Goal: Check status: Check status

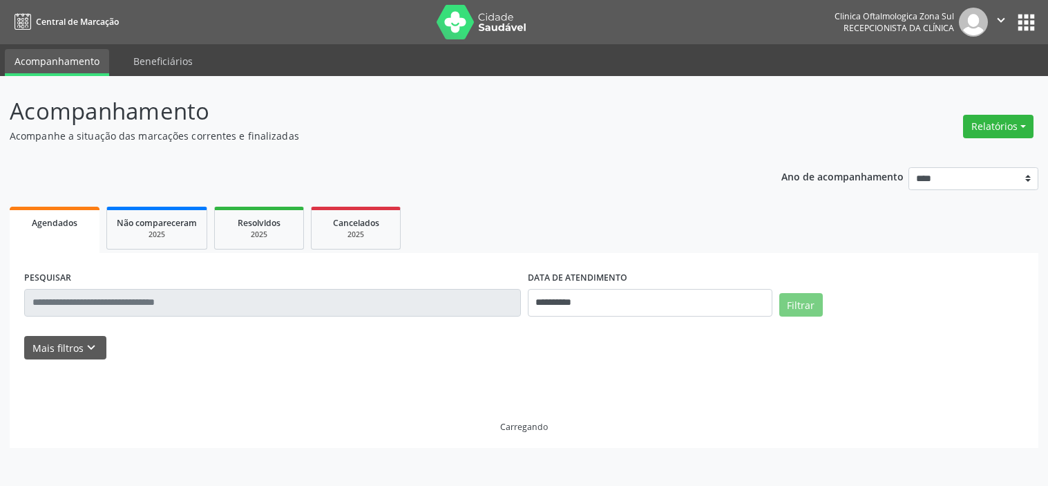
select select "*"
click at [76, 340] on button "Mais filtros keyboard_arrow_down" at bounding box center [65, 348] width 82 height 24
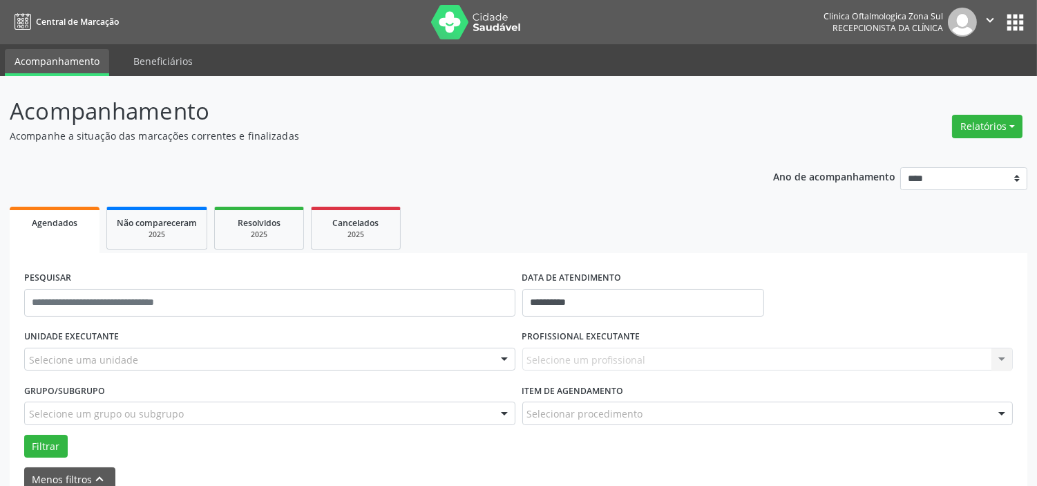
click at [120, 347] on div "Selecione uma unidade" at bounding box center [269, 358] width 491 height 23
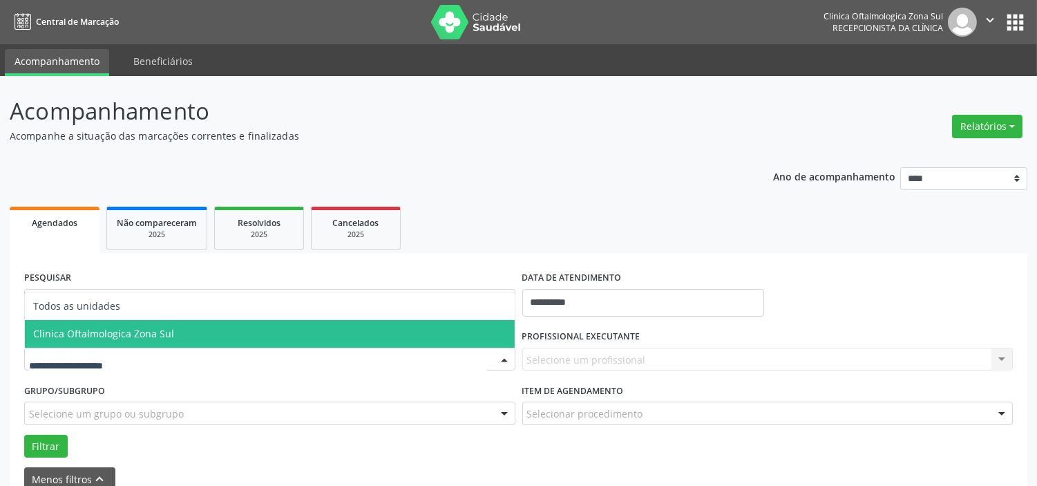
click at [145, 329] on span "Clinica Oftalmologica Zona Sul" at bounding box center [103, 333] width 141 height 13
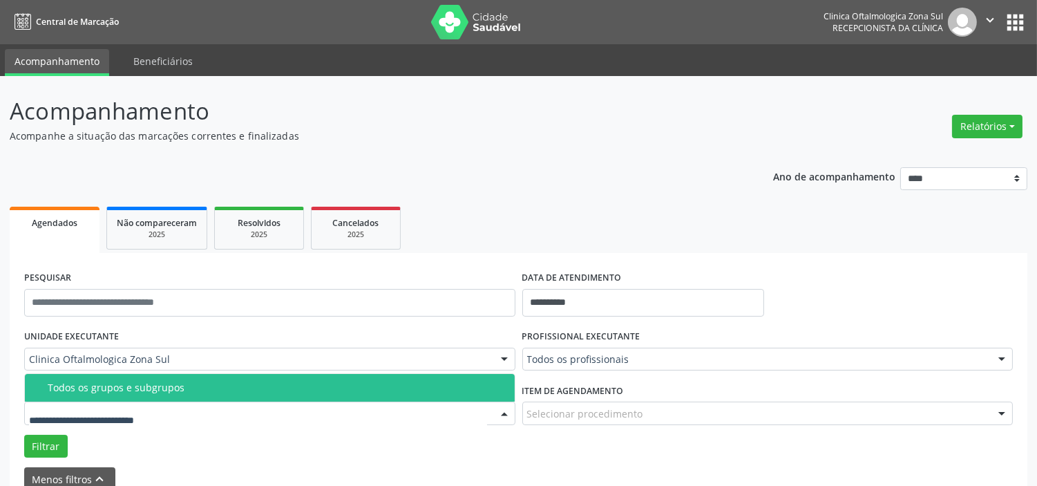
click at [162, 403] on div at bounding box center [269, 412] width 491 height 23
click at [162, 394] on span "Todos os grupos e subgrupos" at bounding box center [270, 388] width 490 height 28
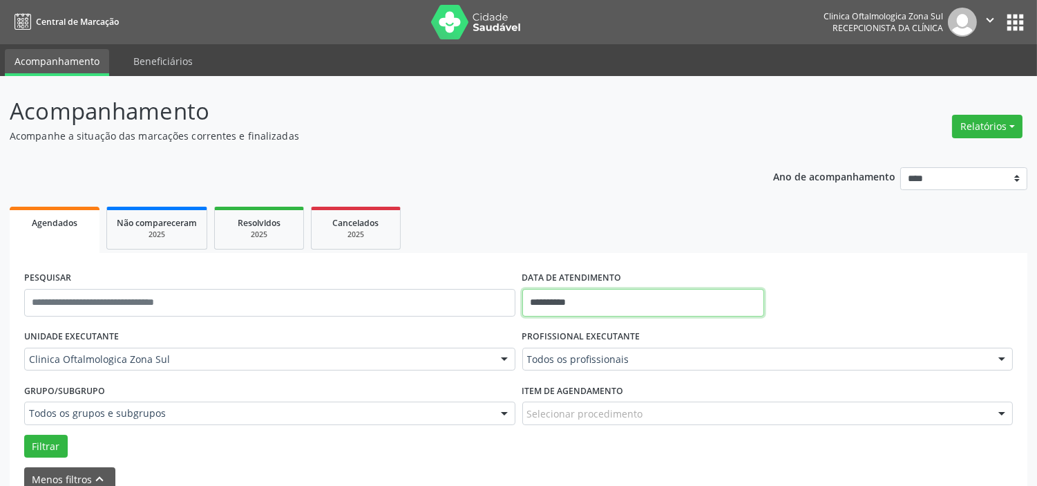
click at [637, 304] on input "**********" at bounding box center [643, 303] width 242 height 28
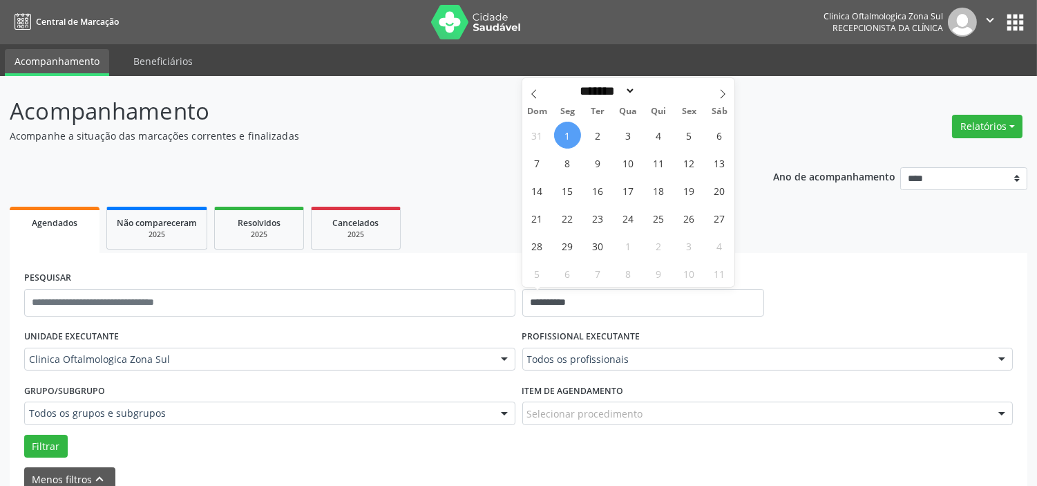
click at [572, 132] on span "1" at bounding box center [567, 135] width 27 height 27
type input "**********"
click at [723, 92] on icon at bounding box center [722, 94] width 5 height 9
select select "**"
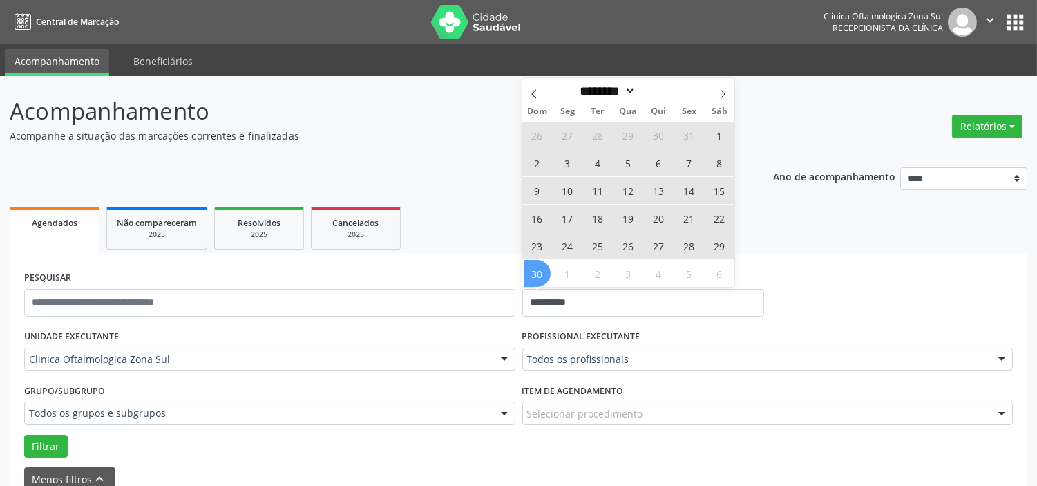
click at [543, 267] on span "30" at bounding box center [537, 273] width 27 height 27
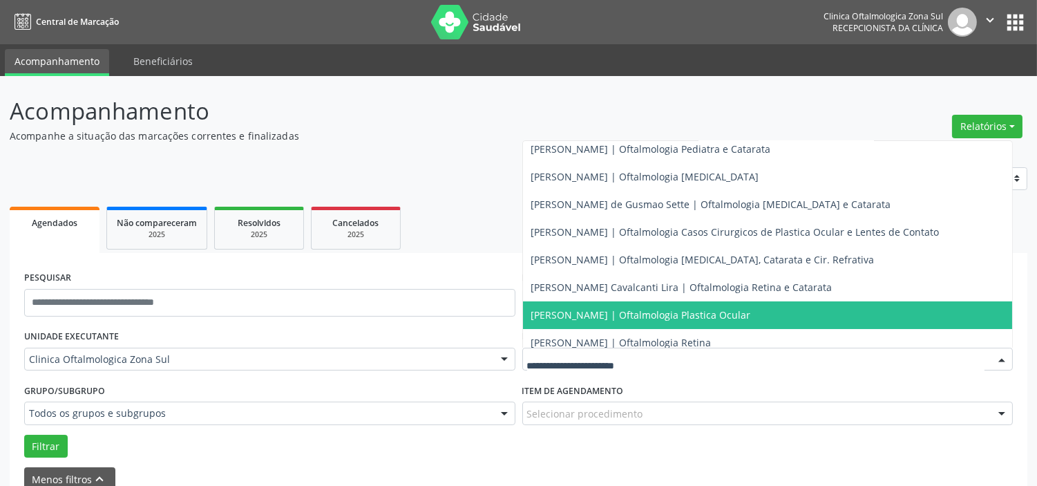
scroll to position [125, 0]
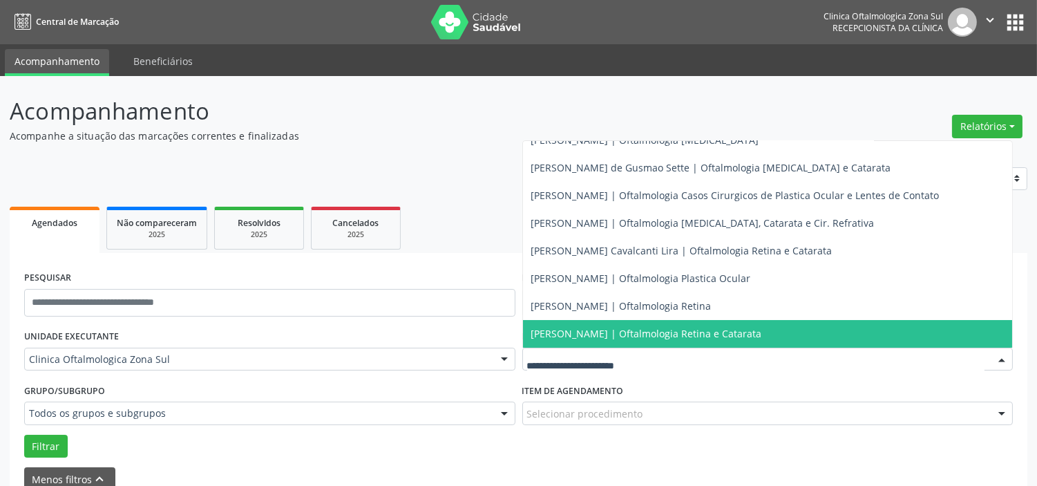
click at [564, 327] on span "[PERSON_NAME] | Oftalmologia Retina e Catarata" at bounding box center [646, 333] width 231 height 13
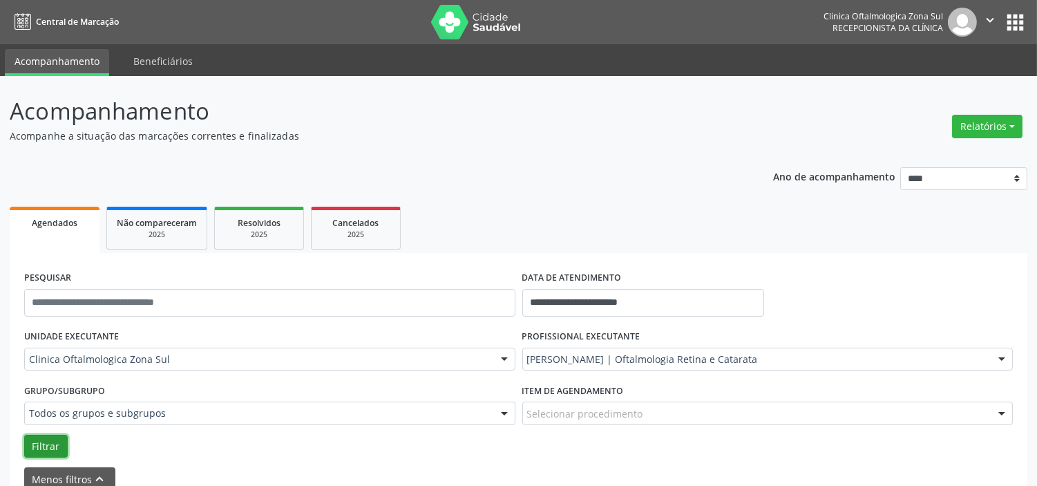
click at [35, 443] on button "Filtrar" at bounding box center [46, 446] width 44 height 23
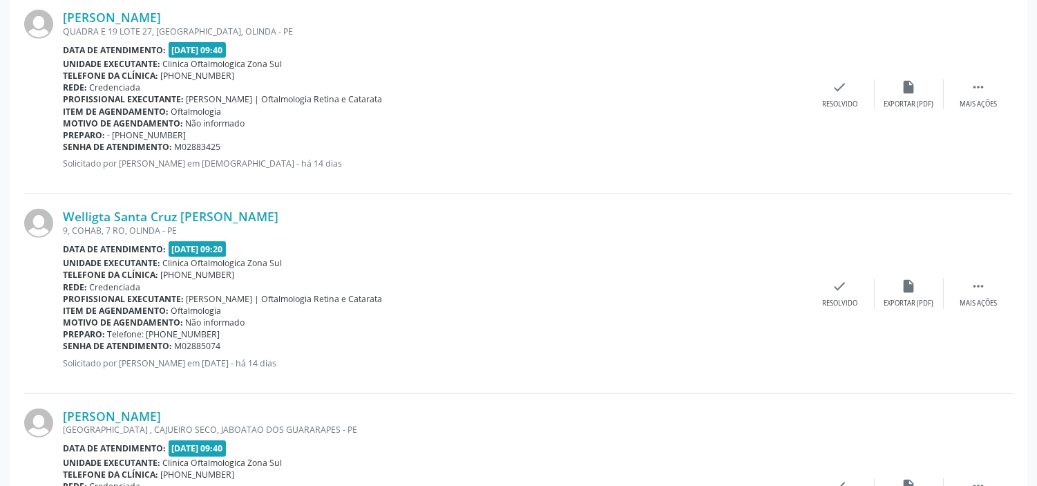
scroll to position [2273, 0]
